Goal: Navigation & Orientation: Find specific page/section

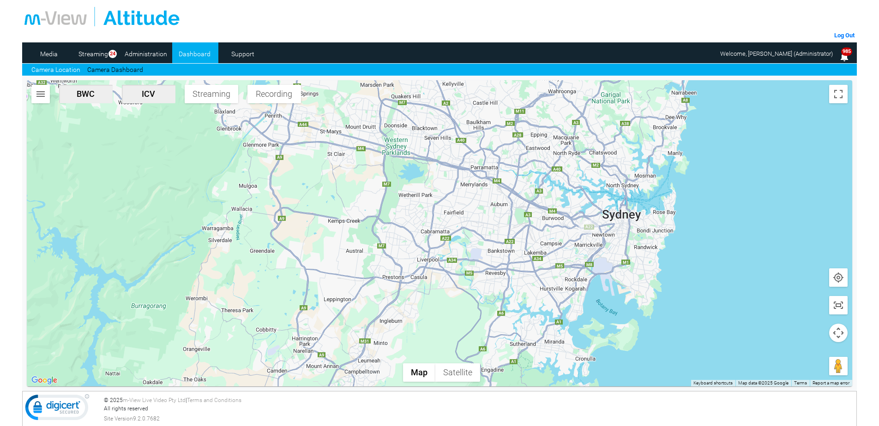
click at [588, 229] on img "DG64YH-ICV" at bounding box center [588, 227] width 20 height 14
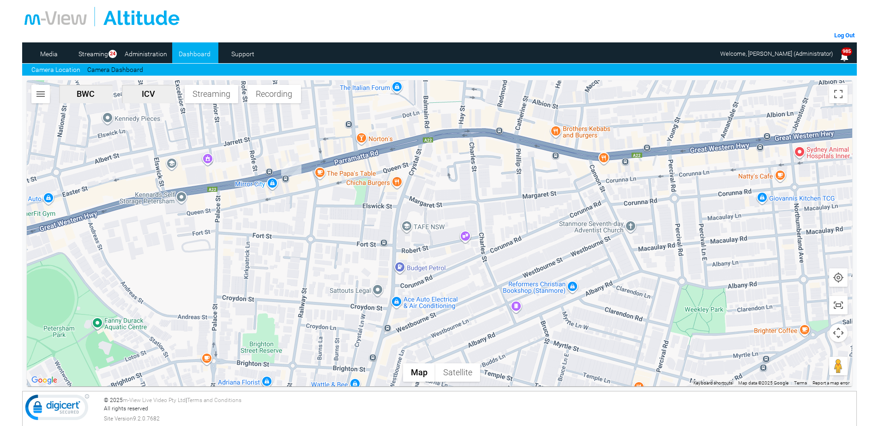
drag, startPoint x: 320, startPoint y: 163, endPoint x: 329, endPoint y: 255, distance: 92.3
click at [329, 255] on div at bounding box center [440, 233] width 826 height 306
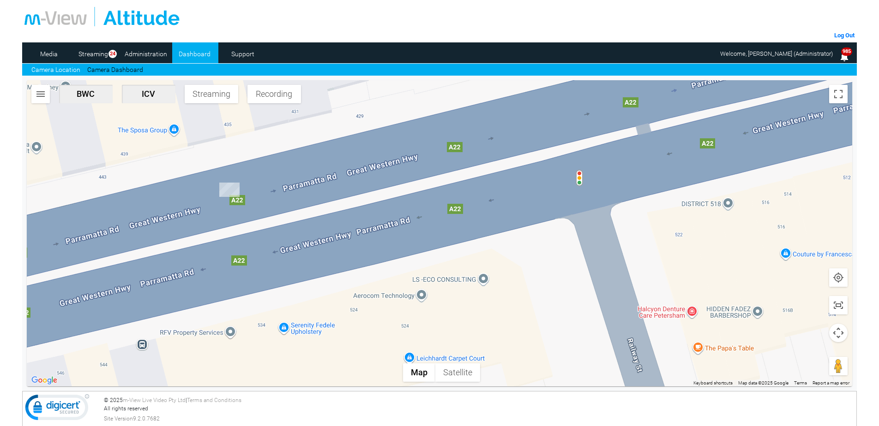
drag, startPoint x: 227, startPoint y: 190, endPoint x: 349, endPoint y: 275, distance: 149.1
click at [349, 275] on div at bounding box center [440, 233] width 826 height 306
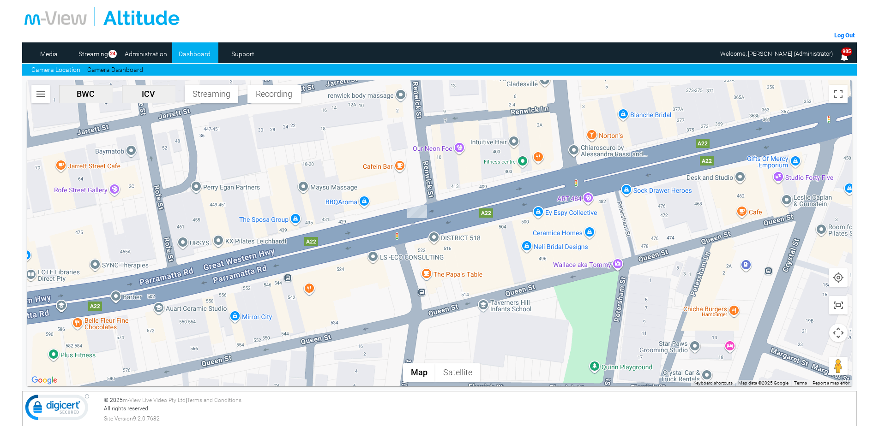
click at [419, 213] on img "DG64YH-ICV" at bounding box center [417, 211] width 20 height 13
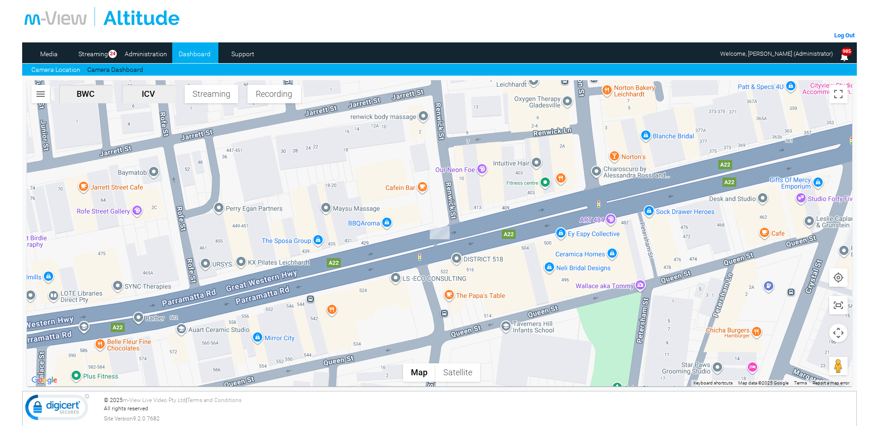
click at [440, 235] on img "DG64YH-ICV" at bounding box center [440, 232] width 20 height 13
click at [441, 235] on img "DG64YH-ICV" at bounding box center [440, 232] width 20 height 13
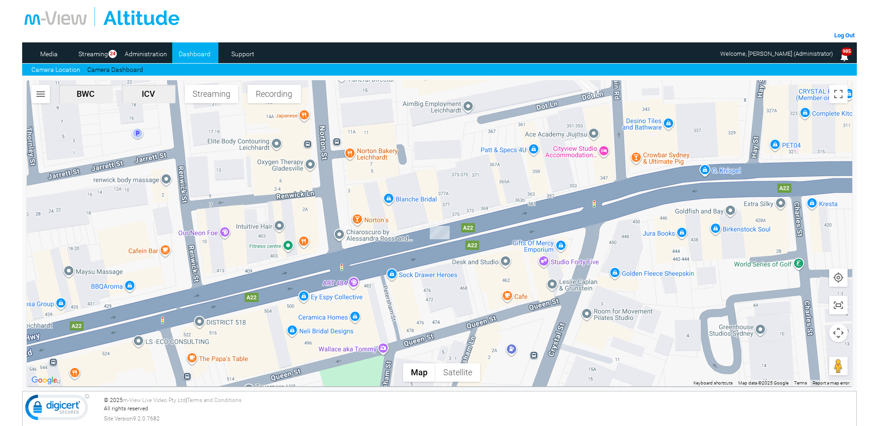
click at [67, 66] on link "Camera Location" at bounding box center [55, 70] width 49 height 10
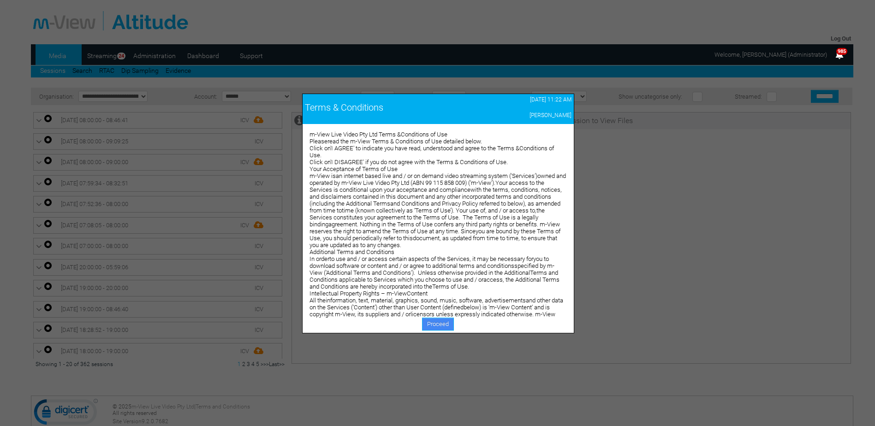
click at [440, 328] on link "Proceed" at bounding box center [438, 324] width 32 height 13
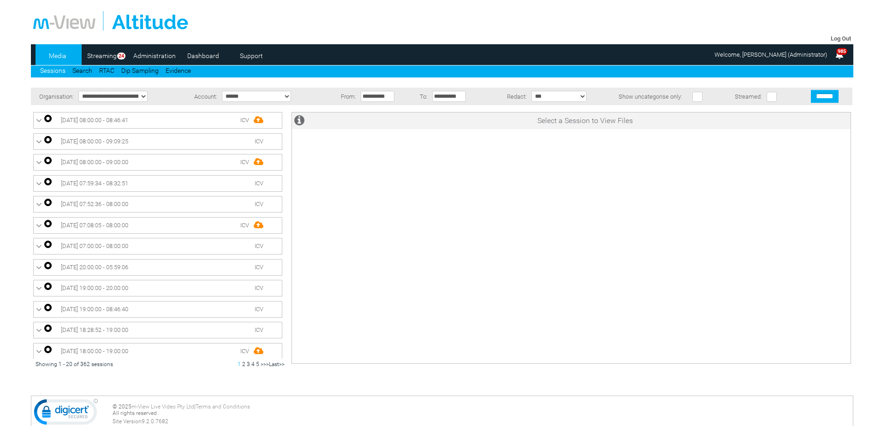
click at [203, 58] on link "Dashboard" at bounding box center [203, 56] width 45 height 14
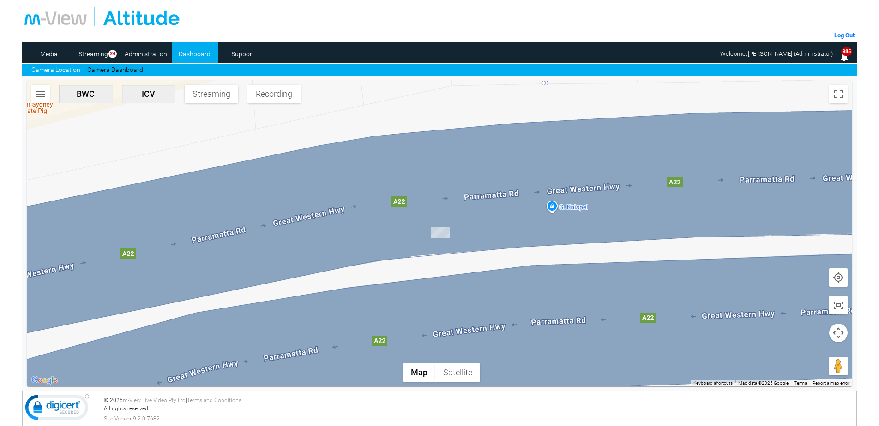
click at [440, 233] on img "DG64YH-ICV" at bounding box center [440, 232] width 19 height 11
click at [119, 71] on link "Camera Dashboard" at bounding box center [115, 70] width 56 height 10
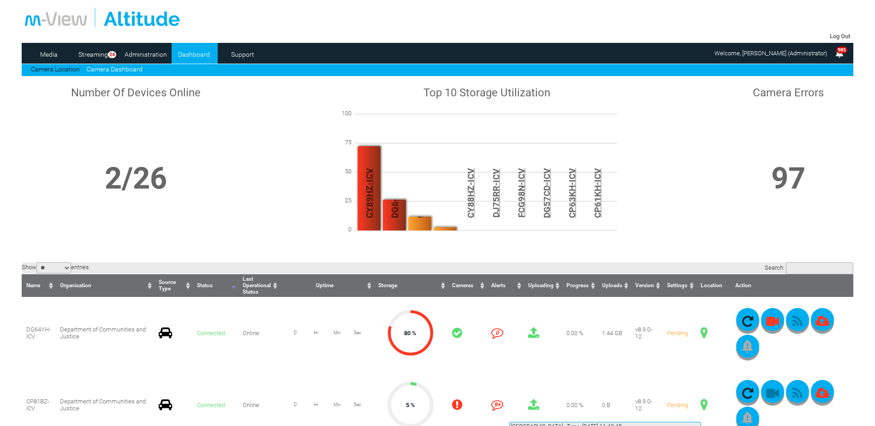
scroll to position [138, 0]
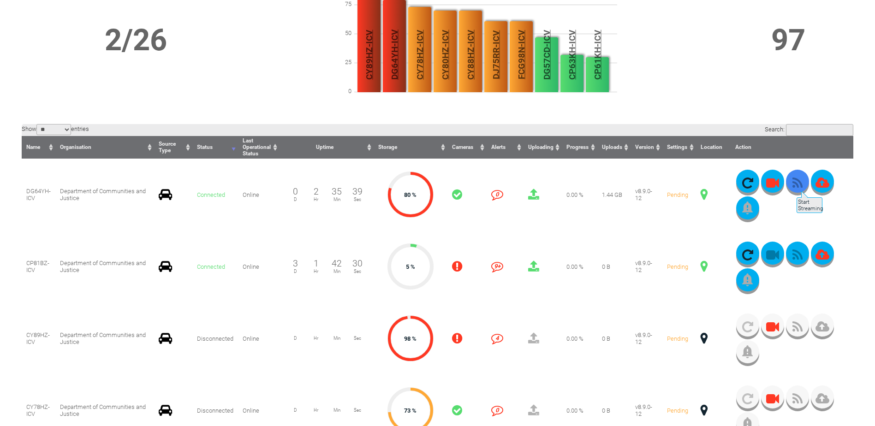
click at [796, 186] on icon "button" at bounding box center [797, 183] width 23 height 13
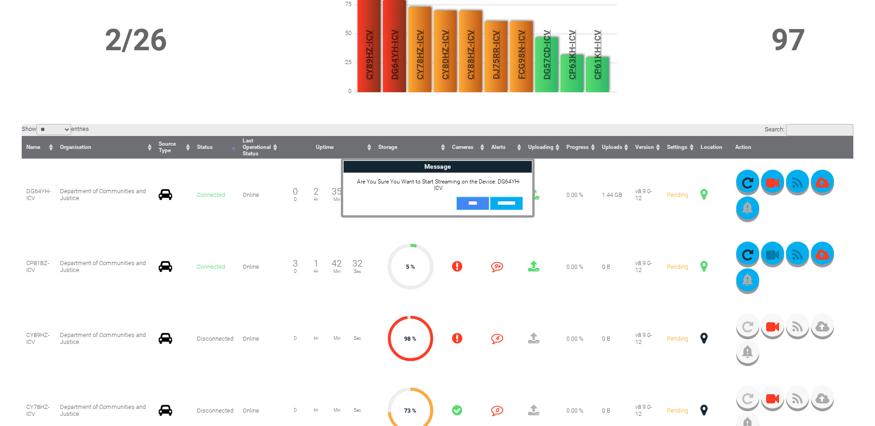
click at [472, 202] on input "**" at bounding box center [473, 203] width 32 height 13
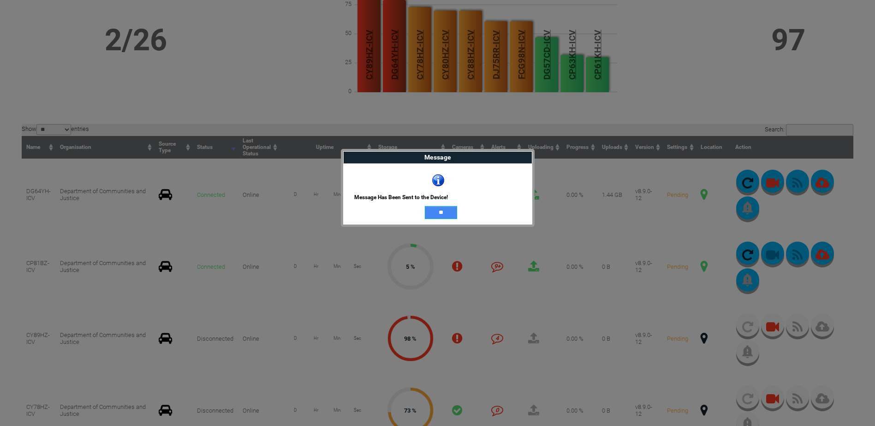
click at [447, 214] on input "**" at bounding box center [441, 212] width 32 height 13
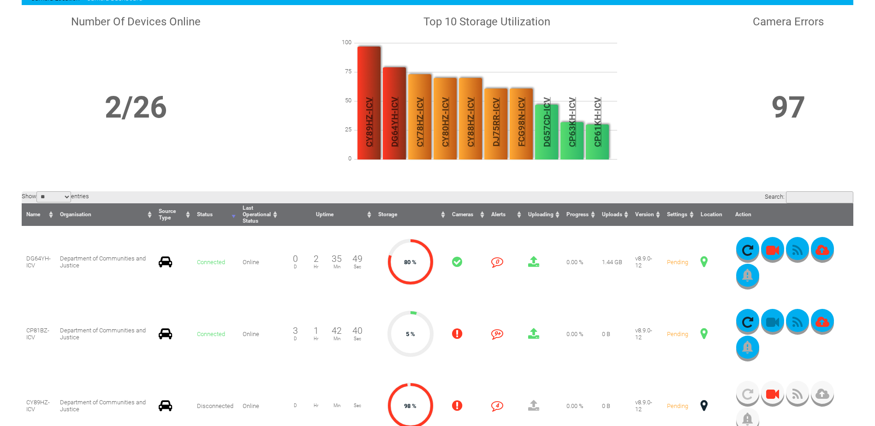
scroll to position [0, 0]
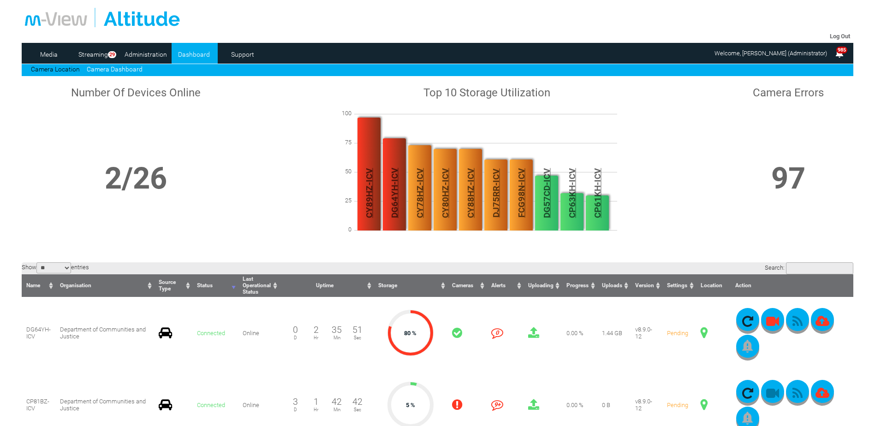
click at [128, 68] on link "Camera Dashboard" at bounding box center [115, 69] width 56 height 7
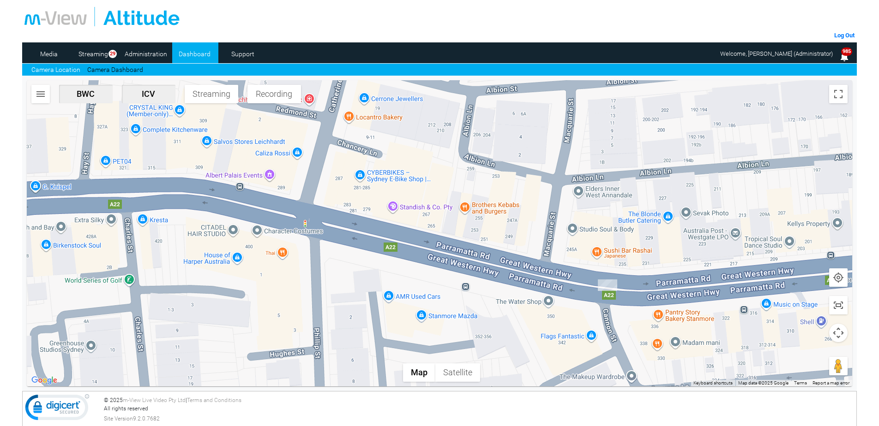
click at [607, 286] on img "DG64YH-ICV" at bounding box center [607, 286] width 19 height 12
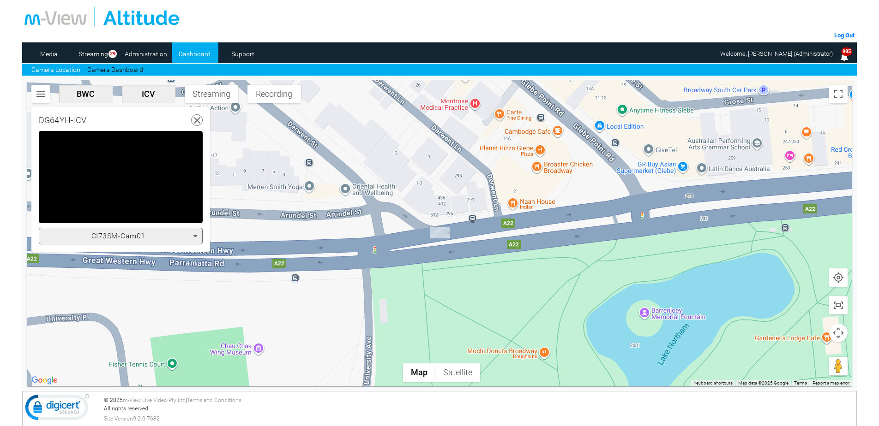
click at [471, 14] on div at bounding box center [439, 16] width 830 height 19
